Goal: Navigation & Orientation: Find specific page/section

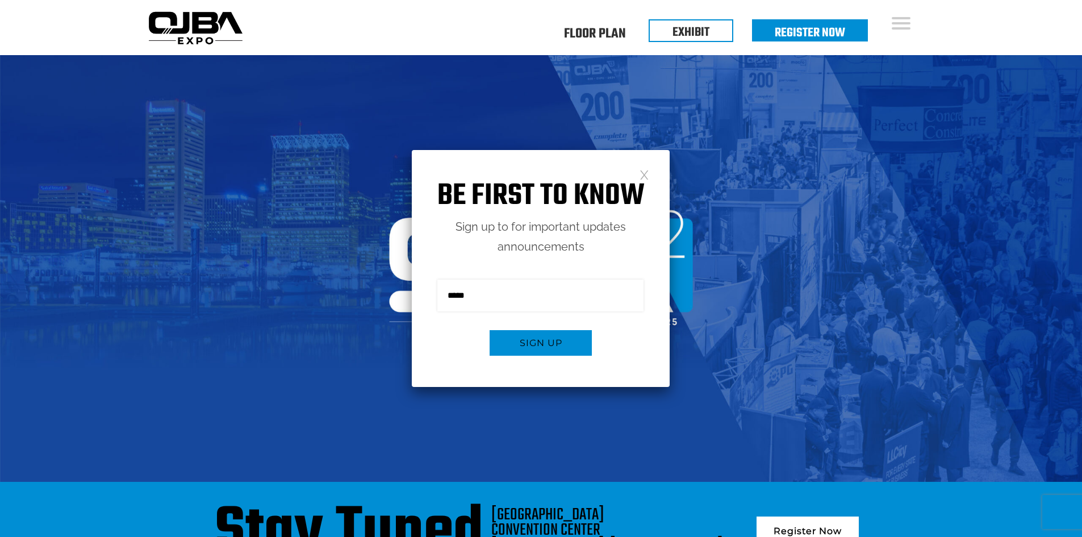
click at [643, 174] on link at bounding box center [644, 174] width 10 height 10
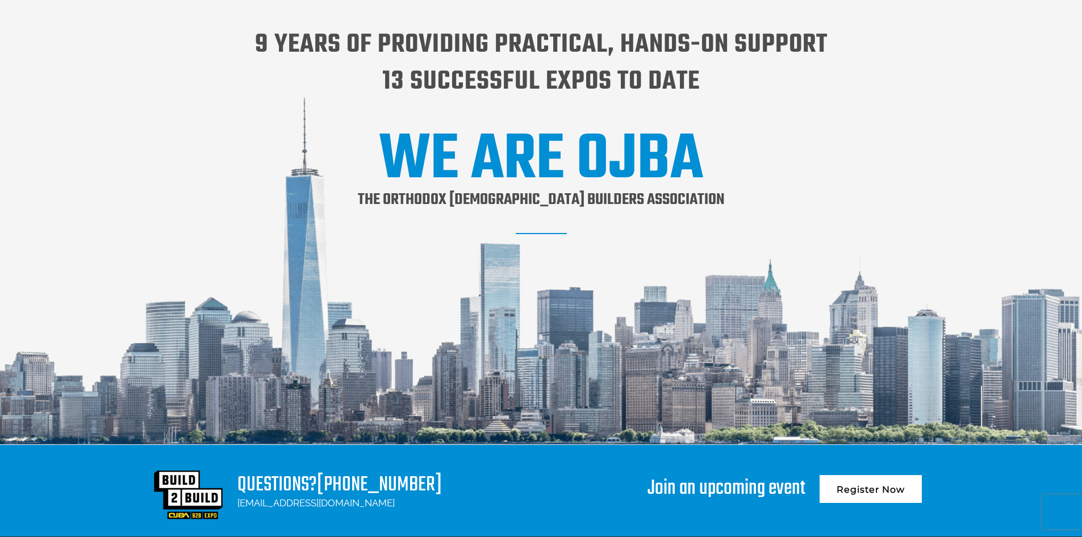
scroll to position [1363, 0]
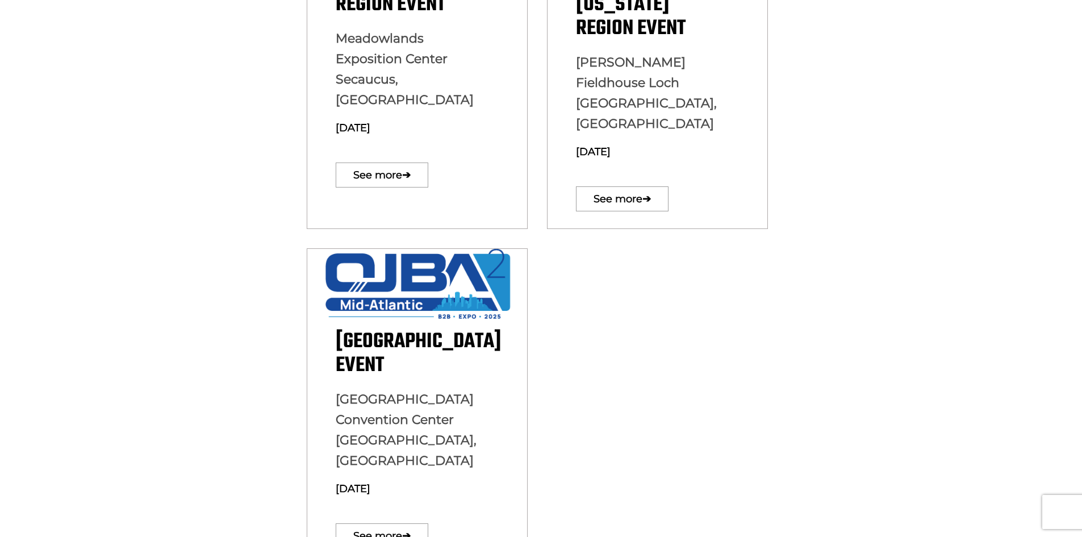
scroll to position [511, 0]
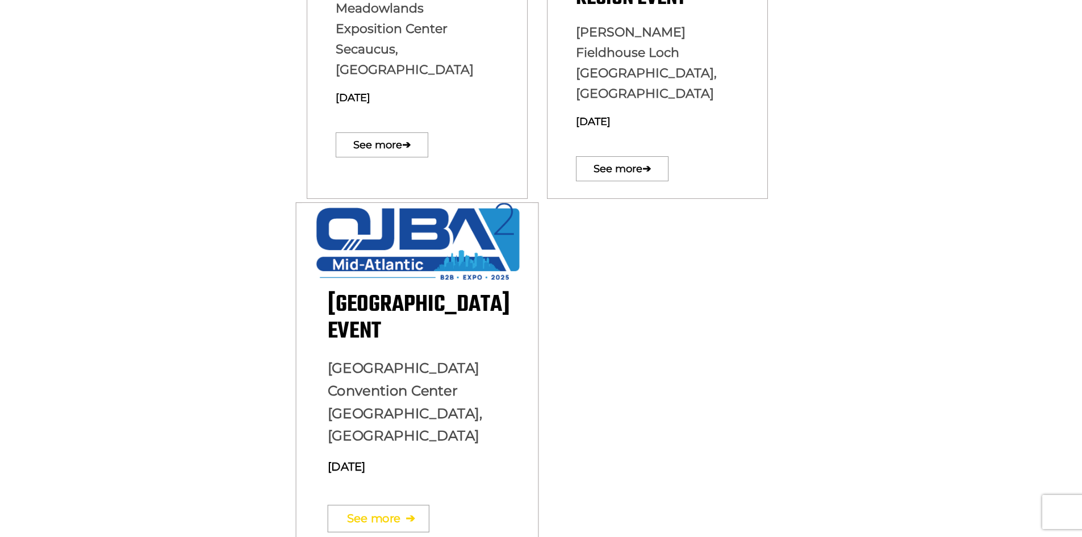
click at [388, 505] on link "See more ➔" at bounding box center [378, 518] width 102 height 27
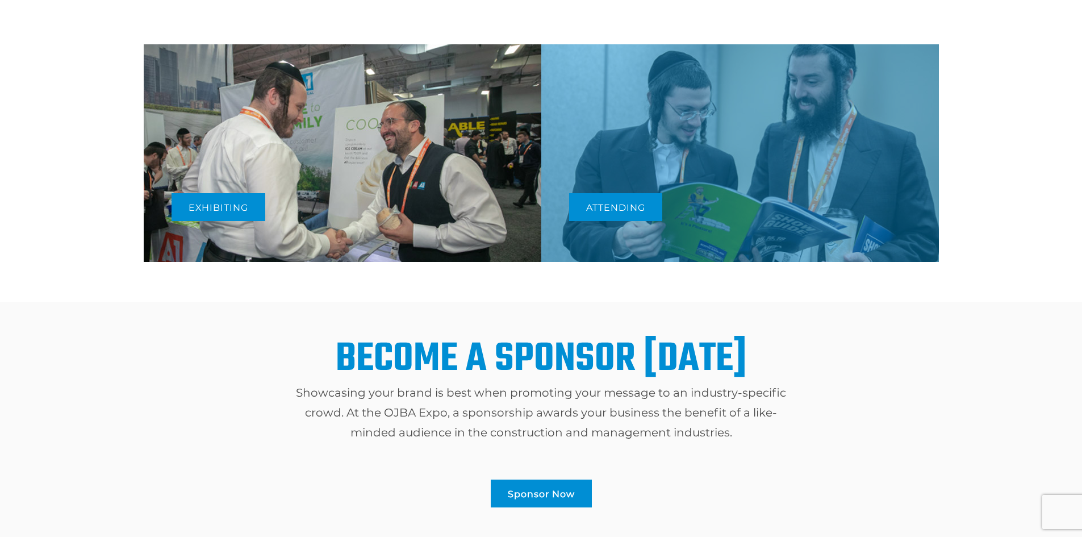
scroll to position [681, 0]
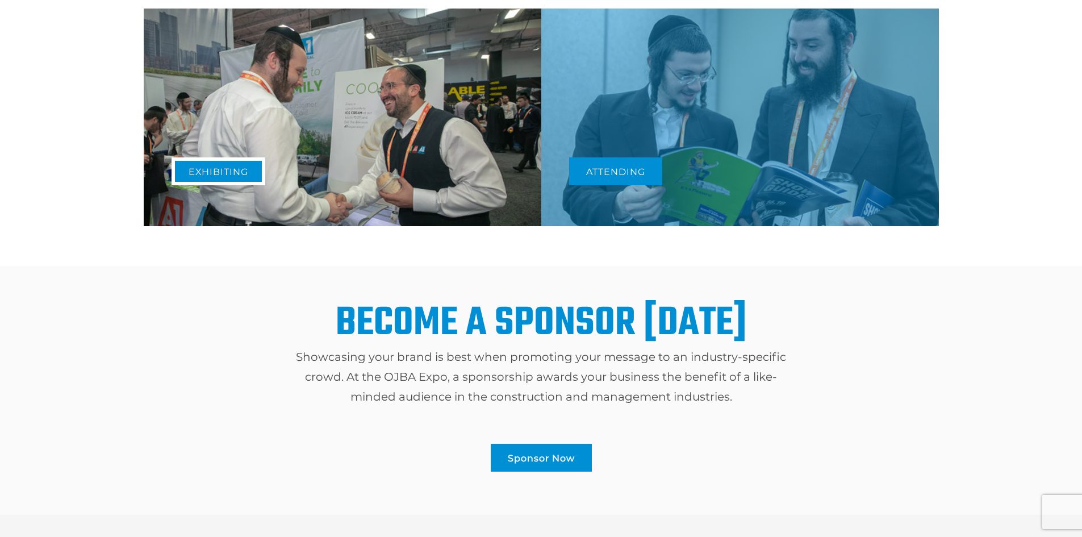
click at [204, 174] on link "Exhibiting" at bounding box center [219, 171] width 94 height 28
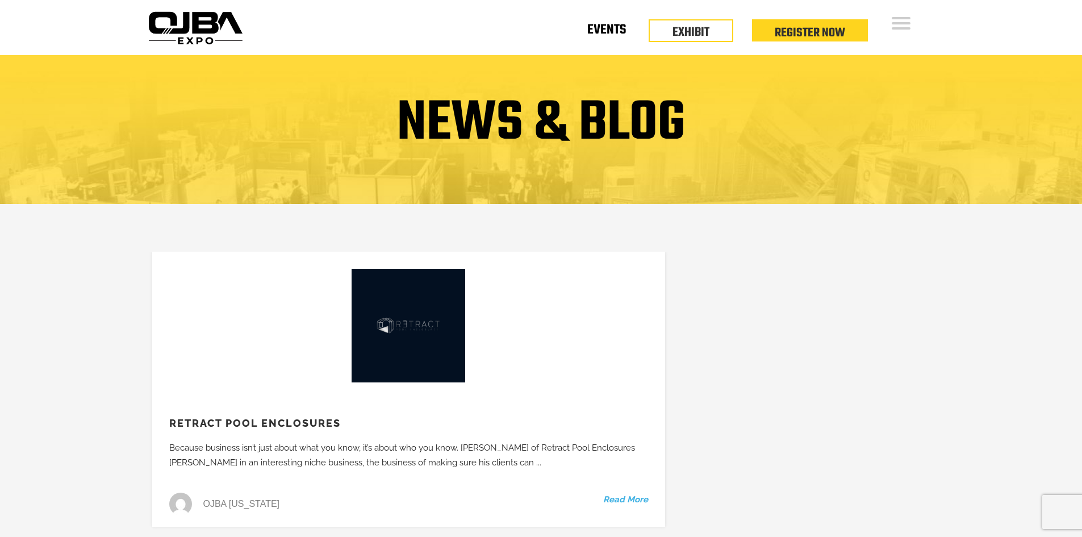
click at [610, 30] on link "Events" at bounding box center [606, 32] width 39 height 4
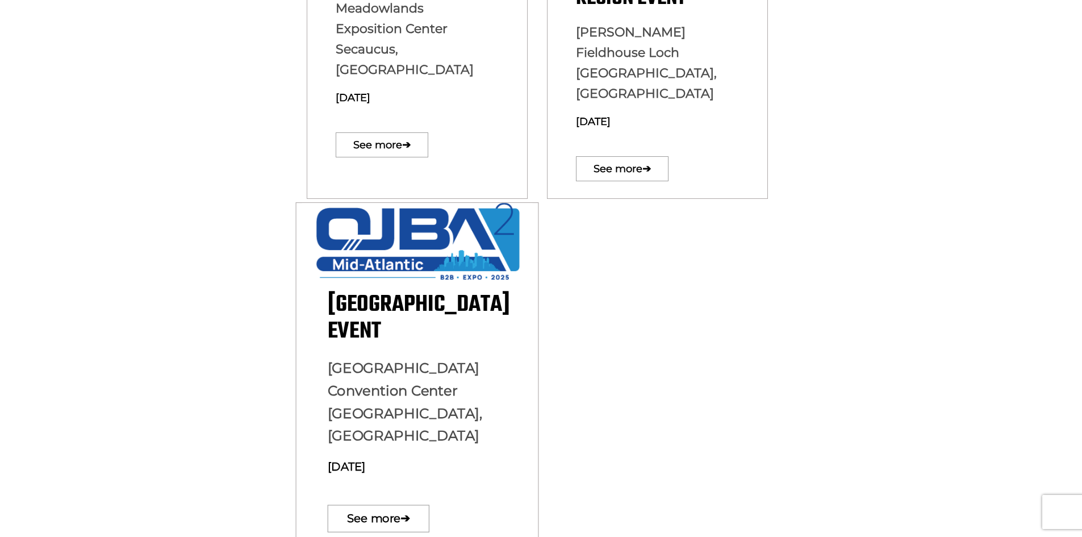
scroll to position [568, 0]
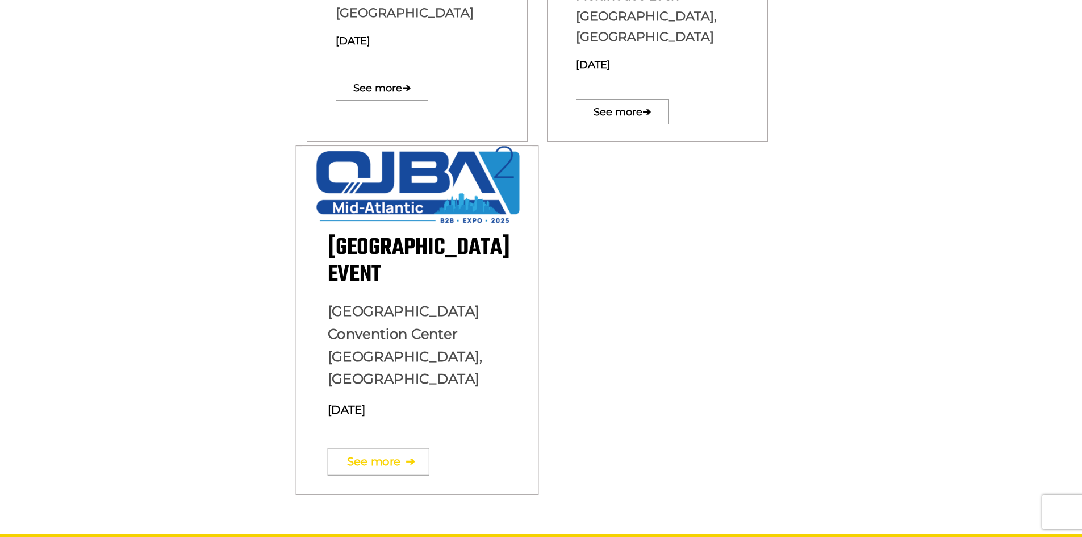
click at [375, 448] on link "See more ➔" at bounding box center [378, 461] width 102 height 27
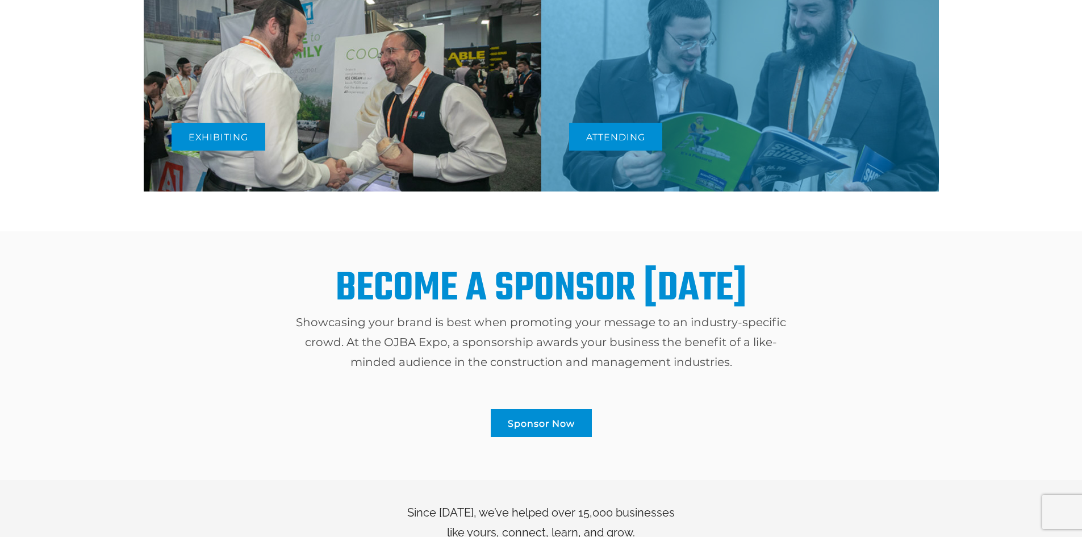
scroll to position [696, 0]
